Goal: Transaction & Acquisition: Purchase product/service

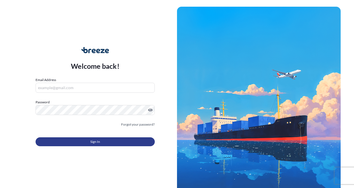
type input "[EMAIL_ADDRESS][DOMAIN_NAME]"
click at [93, 139] on span "Sign In" at bounding box center [95, 142] width 10 height 6
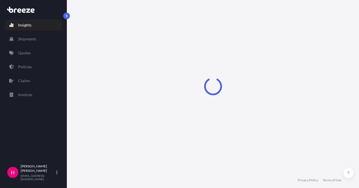
select select "2025"
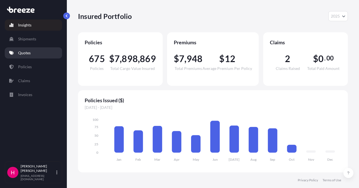
click at [46, 53] on link "Quotes" at bounding box center [33, 52] width 57 height 11
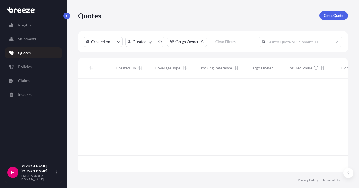
scroll to position [93, 265]
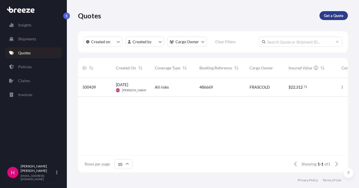
click at [329, 13] on p "Get a Quote" at bounding box center [332, 16] width 19 height 6
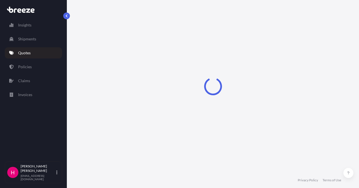
select select "Sea"
select select "1"
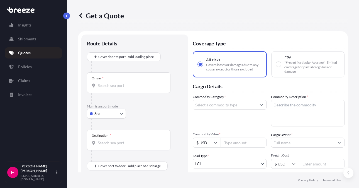
scroll to position [9, 0]
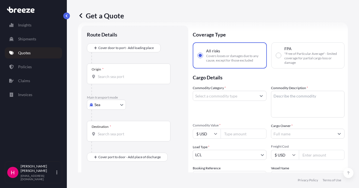
click at [118, 104] on body "Insights Shipments Quotes Policies Claims Invoices H [PERSON_NAME] [EMAIL_ADDRE…" at bounding box center [179, 94] width 359 height 188
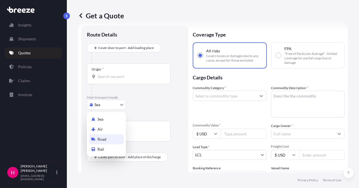
click at [103, 137] on span "Road" at bounding box center [101, 139] width 9 height 6
select select "Road"
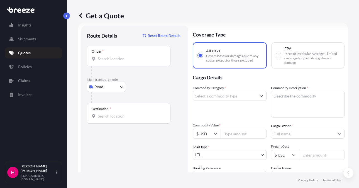
click at [115, 60] on input "Origin *" at bounding box center [131, 59] width 66 height 6
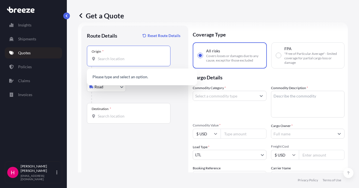
paste input "[STREET_ADDRESS]"
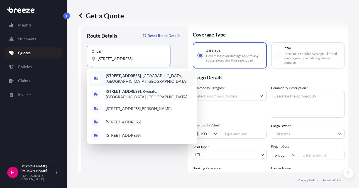
click at [136, 80] on div "[STREET_ADDRESS]" at bounding box center [142, 79] width 106 height 16
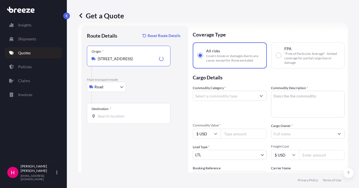
type input "[STREET_ADDRESS]"
click at [119, 115] on input "Destination *" at bounding box center [131, 116] width 66 height 6
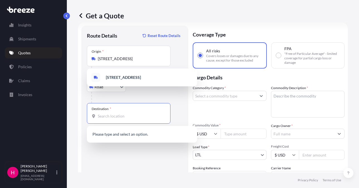
paste input "[STREET_ADDRESS]"
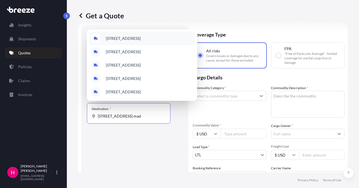
click at [140, 36] on span "[STREET_ADDRESS]" at bounding box center [123, 39] width 35 height 6
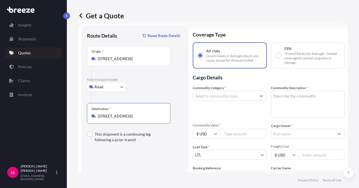
type input "[STREET_ADDRESS]"
click at [144, 161] on div "Route Details Reset Route Details Place of loading Road Road Rail Origin * [STR…" at bounding box center [135, 127] width 96 height 192
click at [226, 98] on input "Commodity Category *" at bounding box center [224, 96] width 63 height 10
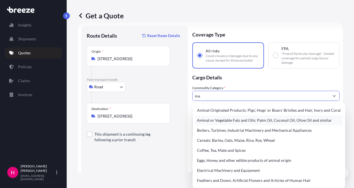
type input "m"
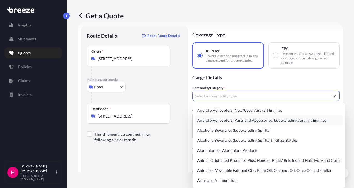
type input "m"
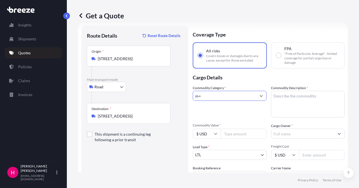
type input "m"
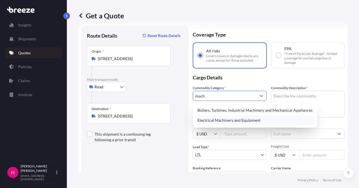
click at [234, 121] on div "Electrical Machinery and Equipment" at bounding box center [254, 120] width 119 height 10
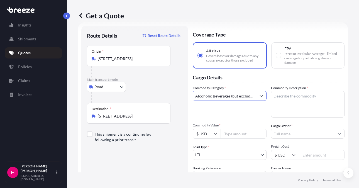
click at [237, 98] on input "Alcoholic Beverages (but excluding Spirits) in Glass Bottles" at bounding box center [224, 96] width 63 height 10
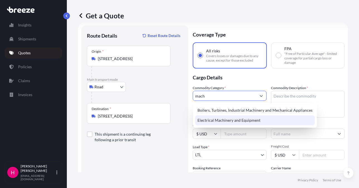
click at [231, 118] on div "Electrical Machinery and Equipment" at bounding box center [254, 120] width 119 height 10
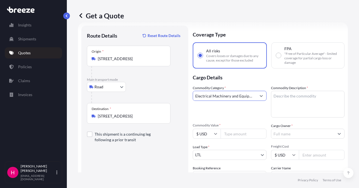
type input "Electrical Machinery and Equipment"
click at [285, 97] on textarea "Commodity Description *" at bounding box center [308, 104] width 74 height 27
paste textarea "MACHINERY"
type textarea "MACHINERY"
click at [264, 80] on p "Cargo Details" at bounding box center [268, 76] width 152 height 17
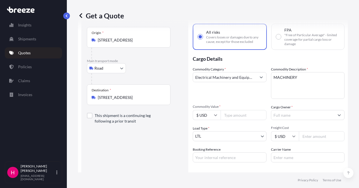
scroll to position [37, 0]
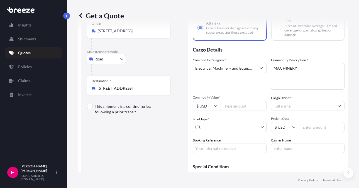
click at [210, 148] on input "Booking Reference" at bounding box center [229, 148] width 74 height 10
paste input "487130"
type input "487130"
click at [284, 147] on input "Carrier Name" at bounding box center [308, 148] width 74 height 10
type input "XPO"
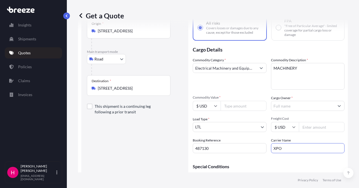
click at [152, 149] on div "Route Details Reset Route Details Place of loading Road Road Rail Origin * [STR…" at bounding box center [135, 99] width 96 height 192
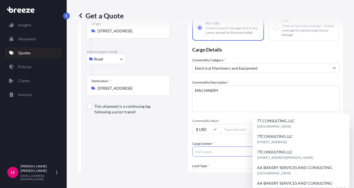
click at [297, 146] on input "Cargo Owner *" at bounding box center [261, 151] width 137 height 10
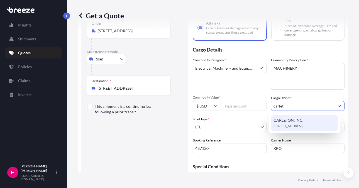
click at [303, 124] on span "[STREET_ADDRESS]" at bounding box center [288, 126] width 30 height 6
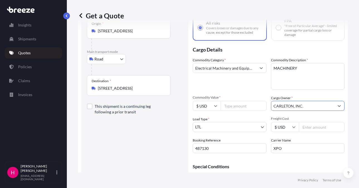
type input "CARLETON, INC."
click at [151, 146] on div "Route Details Reset Route Details Place of loading Road Road Rail Origin * [STR…" at bounding box center [135, 99] width 96 height 192
click at [241, 107] on input "Commodity Value *" at bounding box center [243, 106] width 46 height 10
type input "5507.15"
click at [232, 87] on div "Commodity Category * Electrical Machinery and Equipment" at bounding box center [229, 73] width 74 height 32
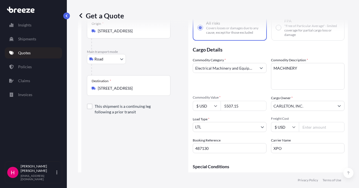
click at [161, 150] on div "Route Details Reset Route Details Place of loading Road Road Rail Origin * [STR…" at bounding box center [135, 99] width 96 height 192
click at [140, 151] on div "Route Details Reset Route Details Place of loading Road Road Rail Origin * [STR…" at bounding box center [135, 99] width 96 height 192
click at [129, 147] on div "Route Details Reset Route Details Place of loading Road Road Rail Origin * [STR…" at bounding box center [135, 99] width 96 height 192
click at [124, 147] on div "Route Details Reset Route Details Place of loading Road Road Rail Origin * [STR…" at bounding box center [135, 99] width 96 height 192
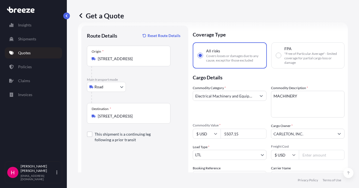
click at [131, 171] on div "Route Details Reset Route Details Place of loading Road Road Rail Origin * [STR…" at bounding box center [135, 127] width 96 height 192
click at [132, 168] on div "Route Details Reset Route Details Place of loading Road Road Rail Origin * [STR…" at bounding box center [135, 127] width 96 height 192
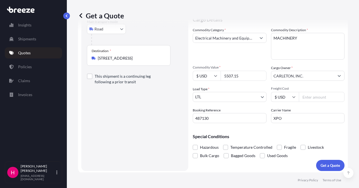
scroll to position [69, 0]
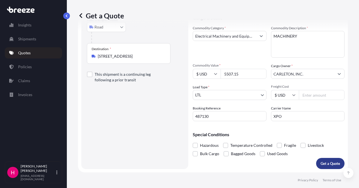
click at [320, 163] on p "Get a Quote" at bounding box center [329, 163] width 19 height 6
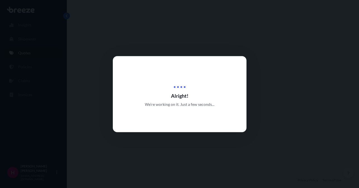
select select "Road"
select select "1"
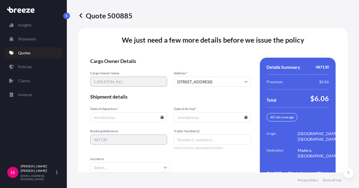
scroll to position [793, 0]
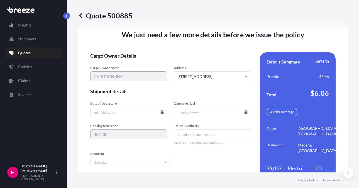
click at [158, 111] on input "Date of Departure *" at bounding box center [128, 112] width 77 height 10
click at [160, 112] on icon at bounding box center [161, 111] width 3 height 3
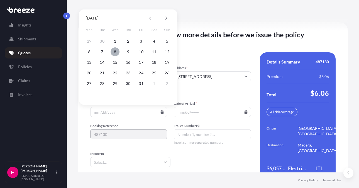
click at [114, 52] on button "8" at bounding box center [114, 51] width 9 height 9
type input "[DATE]"
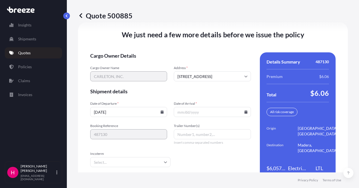
click at [244, 112] on icon at bounding box center [245, 111] width 3 height 3
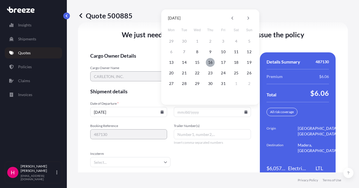
click at [209, 62] on button "16" at bounding box center [210, 62] width 9 height 9
type input "[DATE]"
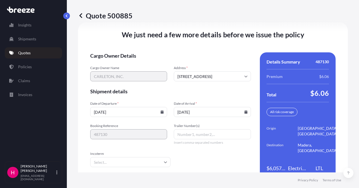
click at [178, 44] on div "We just need a few more details before we issue the policy Cargo Owner Details …" at bounding box center [213, 106] width 270 height 168
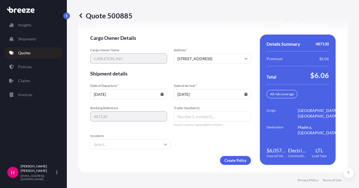
scroll to position [811, 0]
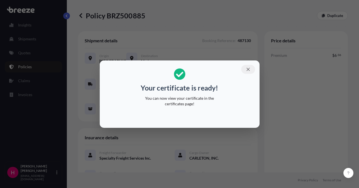
click at [248, 67] on icon "button" at bounding box center [247, 69] width 5 height 5
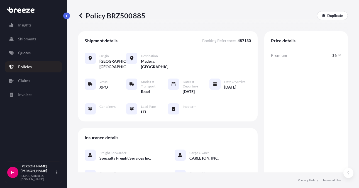
click at [119, 17] on p "Policy BRZ500885" at bounding box center [111, 15] width 67 height 9
copy p "BRZ500885"
click at [119, 17] on p "Policy BRZ500885" at bounding box center [111, 15] width 67 height 9
